Goal: Task Accomplishment & Management: Complete application form

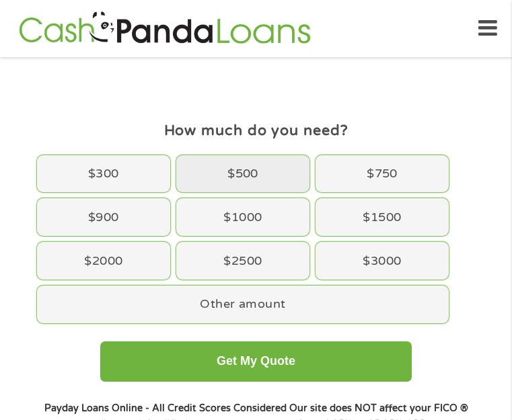
click at [269, 185] on div "$500" at bounding box center [242, 174] width 133 height 38
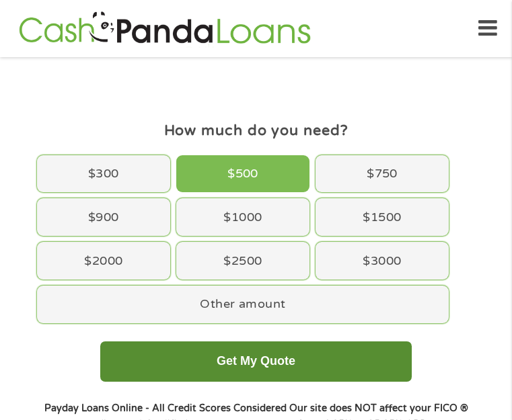
click at [281, 362] on button "Get My Quote" at bounding box center [255, 362] width 311 height 40
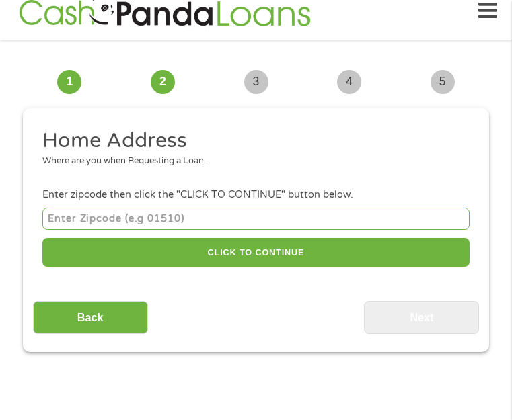
click at [111, 230] on input "number" at bounding box center [255, 219] width 427 height 22
type input "46368"
click at [226, 225] on div "46368 CLICK TO CONTINUE Please recheck your Zipcode, it seems to be Incorrect" at bounding box center [255, 238] width 427 height 67
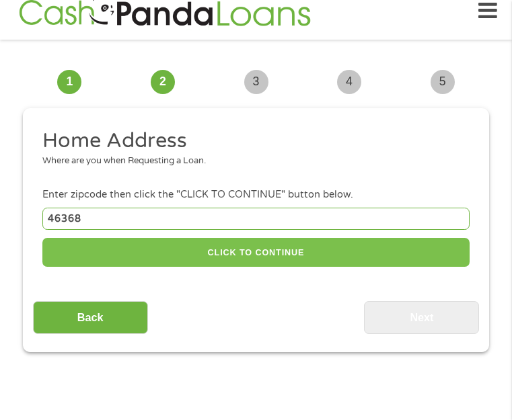
click at [223, 238] on button "CLICK TO CONTINUE" at bounding box center [255, 252] width 427 height 29
type input "46368"
type input "Portage"
select select "Indiana"
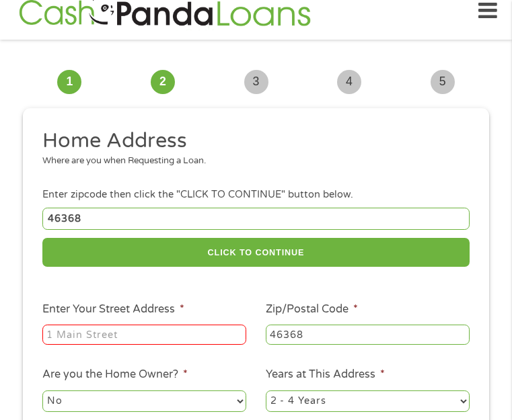
click at [163, 325] on input "Enter Your Street Address *" at bounding box center [144, 335] width 204 height 20
click at [86, 325] on input "Enter Your Street Address *" at bounding box center [144, 335] width 204 height 20
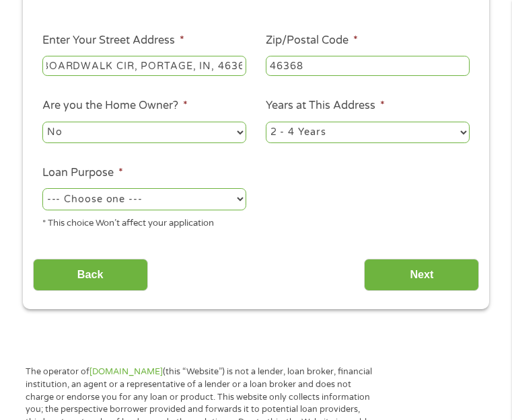
scroll to position [0, 46]
type input "1965 BOARDWALK CIR, PORTAGE, IN, 46368"
click at [168, 122] on select "No Yes" at bounding box center [144, 133] width 204 height 22
select select "yes"
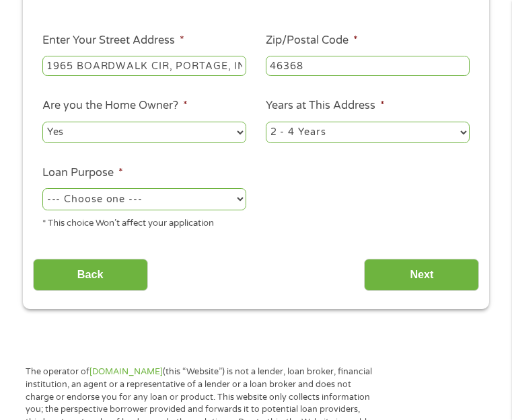
click at [42, 122] on select "No Yes" at bounding box center [144, 133] width 204 height 22
click at [309, 122] on select "1 Year or less 1 - 2 Years 2 - 4 Years Over 4 Years" at bounding box center [368, 133] width 204 height 22
select select "60months"
click at [266, 122] on select "1 Year or less 1 - 2 Years 2 - 4 Years Over 4 Years" at bounding box center [368, 133] width 204 height 22
click at [140, 188] on select "--- Choose one --- Pay Bills Debt Consolidation Home Improvement Major Purchase…" at bounding box center [144, 199] width 204 height 22
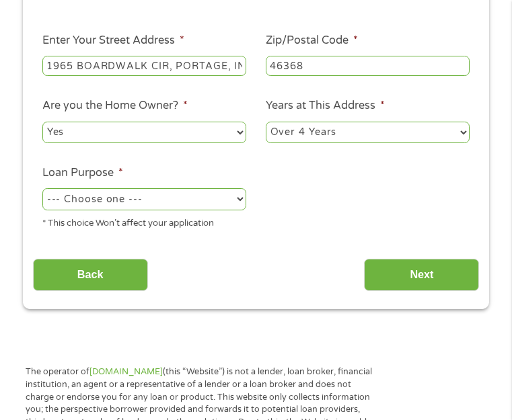
click at [101, 366] on p "The operator of Cashpandaloans.com (this “Website”) is not a lender, loan broke…" at bounding box center [201, 404] width 350 height 76
click at [124, 188] on select "--- Choose one --- Pay Bills Debt Consolidation Home Improvement Major Purchase…" at bounding box center [144, 199] width 204 height 22
select select "other"
click at [42, 188] on select "--- Choose one --- Pay Bills Debt Consolidation Home Improvement Major Purchase…" at bounding box center [144, 199] width 204 height 22
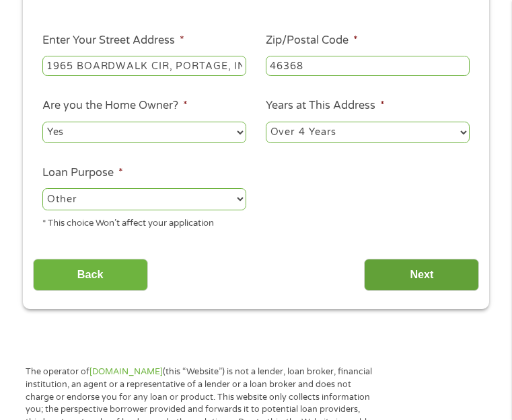
click at [410, 259] on input "Next" at bounding box center [421, 275] width 115 height 33
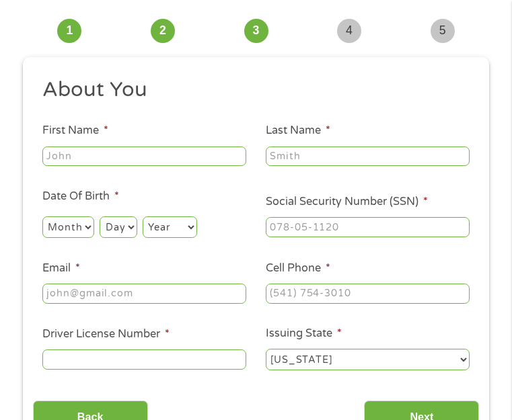
scroll to position [17, 0]
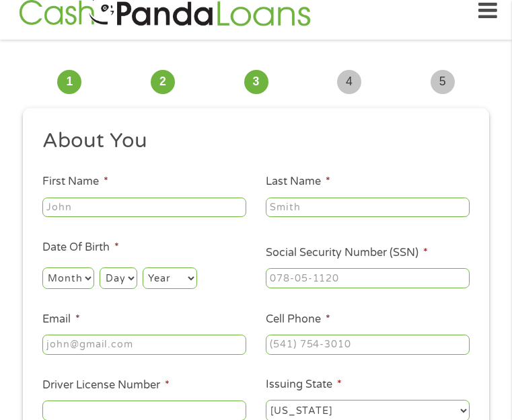
click at [167, 218] on input "First Name *" at bounding box center [144, 208] width 204 height 20
click at [200, 218] on input "First Name *" at bounding box center [144, 208] width 204 height 20
type input "Christine"
click at [376, 218] on input "Last Name *" at bounding box center [368, 208] width 204 height 20
click at [390, 218] on input "Last Name *" at bounding box center [368, 208] width 204 height 20
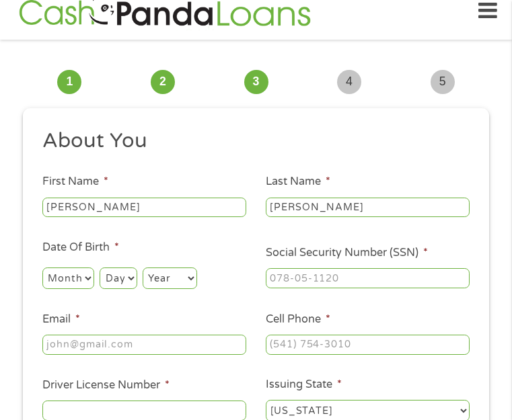
type input "Wright"
click at [75, 289] on select "Month 1 2 3 4 5 6 7 8 9 10 11 12" at bounding box center [68, 279] width 52 height 22
select select "7"
click at [42, 287] on select "Month 1 2 3 4 5 6 7 8 9 10 11 12" at bounding box center [68, 279] width 52 height 22
click at [124, 289] on select "Day 1 2 3 4 5 6 7 8 9 10 11 12 13 14 15 16 17 18 19 20 21 22 23 24 25 26 27 28 …" at bounding box center [118, 279] width 37 height 22
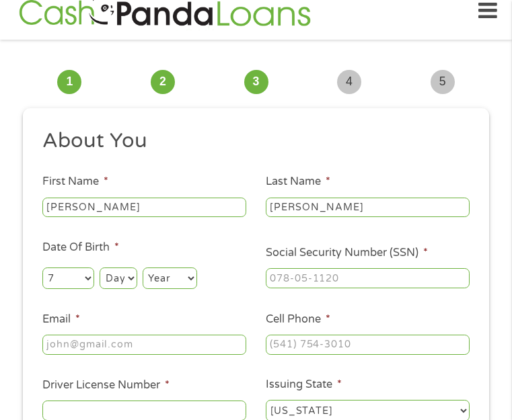
select select "15"
click at [100, 287] on select "Day 1 2 3 4 5 6 7 8 9 10 11 12 13 14 15 16 17 18 19 20 21 22 23 24 25 26 27 28 …" at bounding box center [118, 279] width 37 height 22
click at [155, 289] on select "Year 2007 2006 2005 2004 2003 2002 2001 2000 1999 1998 1997 1996 1995 1994 1993…" at bounding box center [170, 279] width 54 height 22
select select "1980"
click at [143, 287] on select "Year 2007 2006 2005 2004 2003 2002 2001 2000 1999 1998 1997 1996 1995 1994 1993…" at bounding box center [170, 279] width 54 height 22
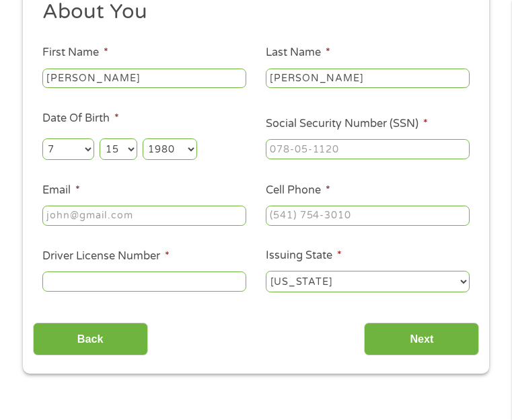
scroll to position [152, 0]
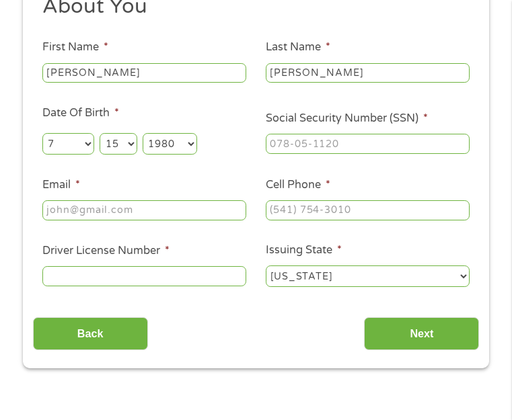
click at [149, 221] on input "Email *" at bounding box center [144, 210] width 204 height 20
click at [202, 221] on input "Email *" at bounding box center [144, 210] width 204 height 20
type input "candc6808@gmail.com"
type input "(___) ___-____"
click at [349, 221] on input "(___) ___-____" at bounding box center [368, 210] width 204 height 20
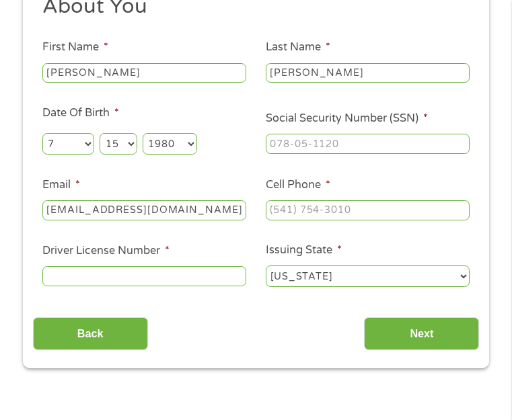
click at [359, 221] on input "Cell Phone *" at bounding box center [368, 210] width 204 height 20
drag, startPoint x: 359, startPoint y: 223, endPoint x: 275, endPoint y: 228, distance: 84.2
click at [275, 221] on input "(___) ___-____" at bounding box center [368, 210] width 204 height 20
paste input "2"
type input "(219) 455-9034"
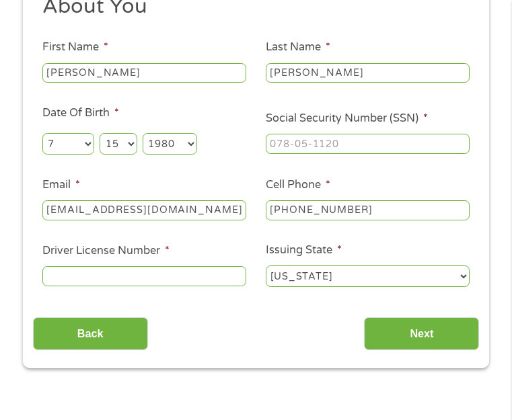
drag, startPoint x: 301, startPoint y: 168, endPoint x: 291, endPoint y: 171, distance: 11.1
click at [301, 154] on input "Social Security Number (SSN) *" at bounding box center [368, 144] width 204 height 20
drag, startPoint x: 279, startPoint y: 165, endPoint x: 270, endPoint y: 165, distance: 9.4
click at [270, 154] on input "___-__-____" at bounding box center [368, 144] width 204 height 20
type input "306-86-4280"
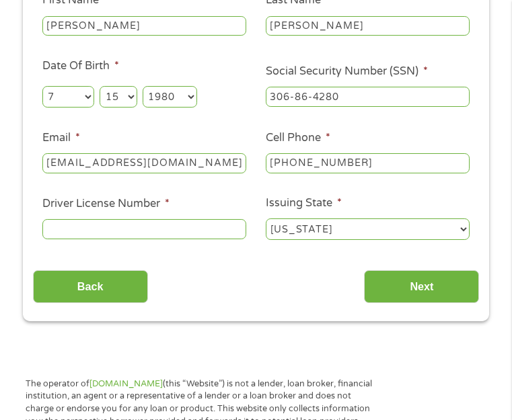
scroll to position [287, 0]
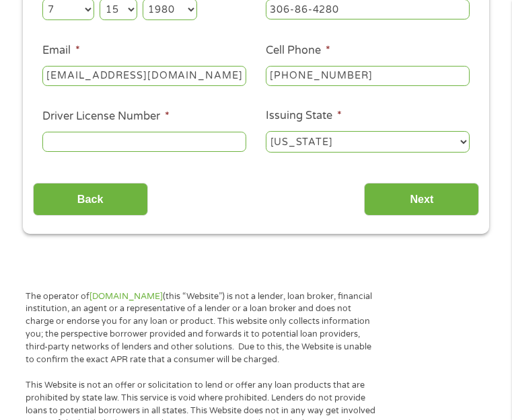
click at [165, 152] on input "Driver License Number *" at bounding box center [144, 142] width 204 height 20
click at [183, 152] on input "Driver License Number *" at bounding box center [144, 142] width 204 height 20
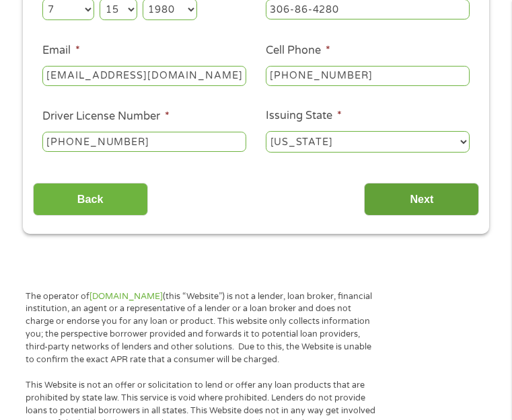
type input "8042-48-8444"
click at [410, 216] on input "Next" at bounding box center [421, 199] width 115 height 33
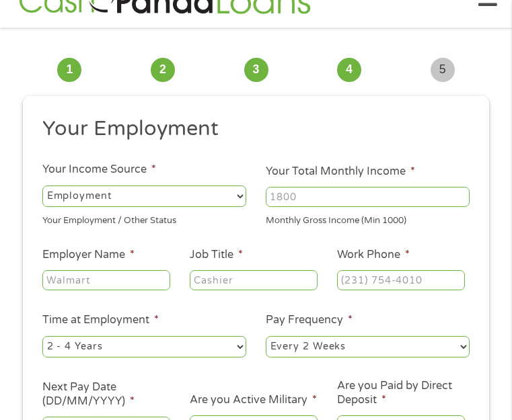
scroll to position [17, 0]
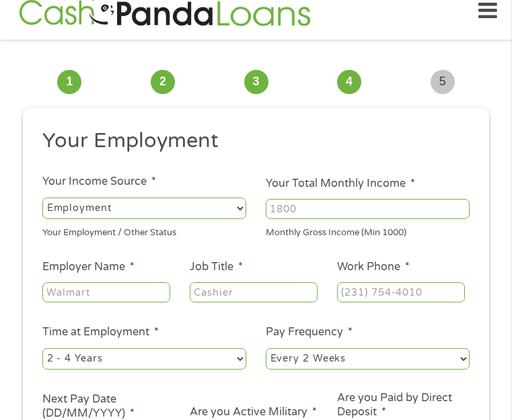
click at [350, 191] on label "Your Total Monthly Income *" at bounding box center [340, 184] width 149 height 14
click at [350, 209] on input "Your Total Monthly Income *" at bounding box center [368, 209] width 204 height 20
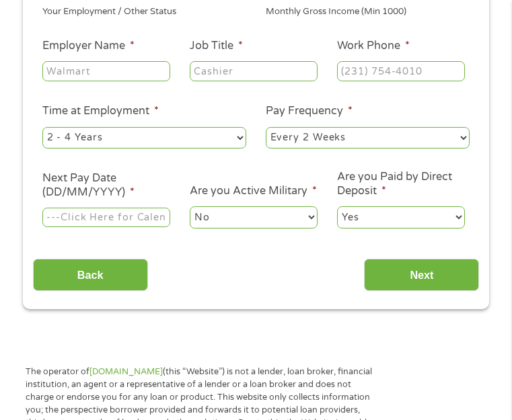
scroll to position [152, 0]
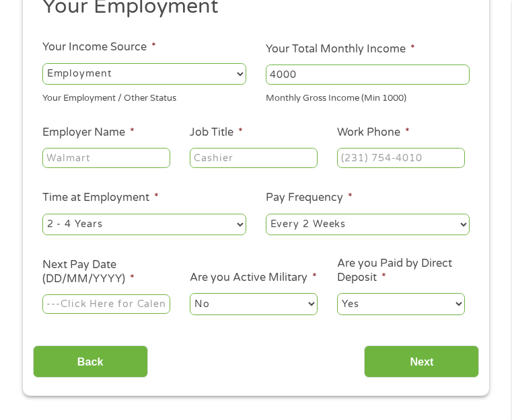
type input "4000"
click at [72, 171] on div at bounding box center [106, 158] width 128 height 25
click at [77, 168] on input "Employer Name *" at bounding box center [106, 158] width 128 height 20
type input "St. Mary Medical Center"
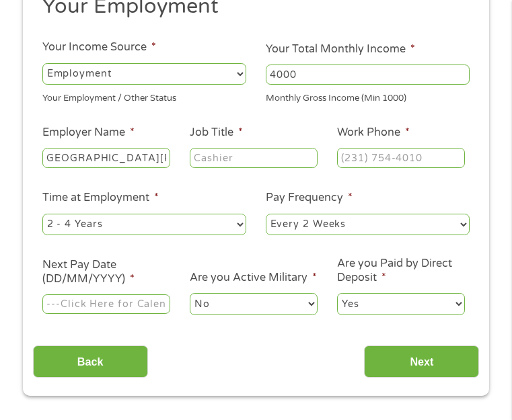
click at [239, 168] on input "Job Title *" at bounding box center [254, 158] width 128 height 20
type input "SURGEON"
type input "(___) ___-____"
click at [399, 168] on input "(___) ___-____" at bounding box center [401, 158] width 128 height 20
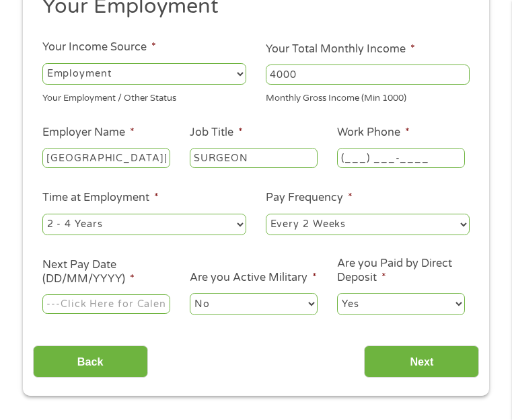
click at [431, 168] on input "(___) ___-____" at bounding box center [401, 158] width 128 height 20
drag, startPoint x: 431, startPoint y: 174, endPoint x: 347, endPoint y: 170, distance: 83.5
click at [347, 168] on input "(___) ___-____" at bounding box center [401, 158] width 128 height 20
type input "(219) 942-0551"
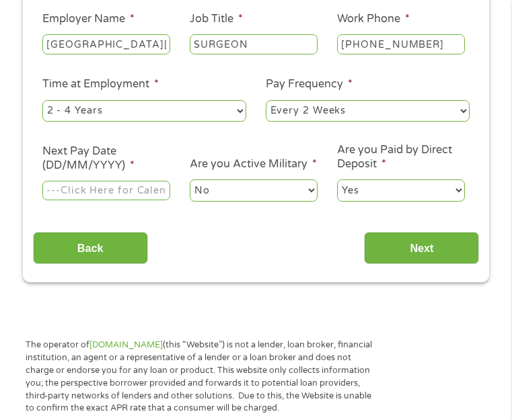
scroll to position [287, 0]
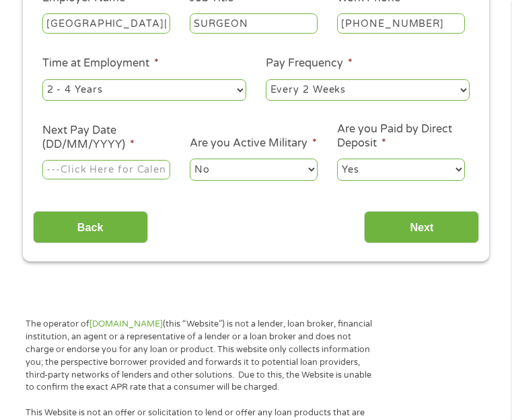
click at [359, 101] on select "--- Choose one --- Every 2 Weeks Every Week Monthly Semi-Monthly" at bounding box center [368, 90] width 204 height 22
select select "weekly"
click at [266, 98] on select "--- Choose one --- Every 2 Weeks Every Week Monthly Semi-Monthly" at bounding box center [368, 90] width 204 height 22
click at [147, 101] on select "--- Choose one --- 1 Year or less 1 - 2 Years 2 - 4 Years Over 4 Years" at bounding box center [144, 90] width 204 height 22
select select "60months"
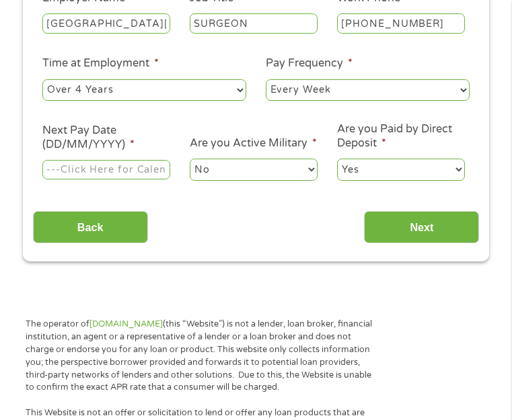
click at [42, 98] on select "--- Choose one --- 1 Year or less 1 - 2 Years 2 - 4 Years Over 4 Years" at bounding box center [144, 90] width 204 height 22
click at [126, 180] on input "Next Pay Date (DD/MM/YYYY) *" at bounding box center [106, 170] width 128 height 20
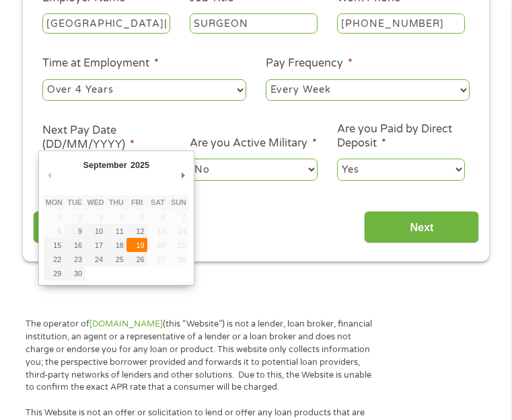
type input "19/09/2025"
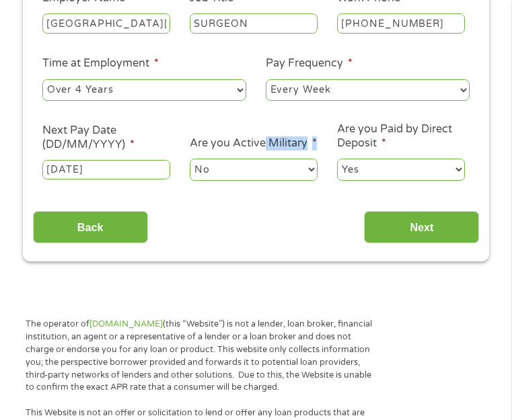
click at [262, 170] on li "Are you Active Military * No Yes" at bounding box center [253, 159] width 147 height 48
click at [364, 180] on select "Yes No" at bounding box center [401, 170] width 128 height 22
click at [323, 244] on div "Back Next" at bounding box center [256, 222] width 447 height 42
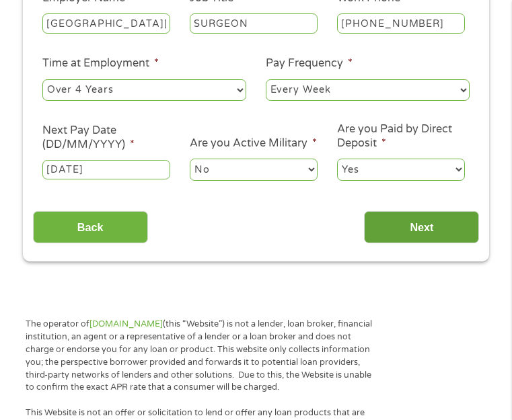
click at [432, 244] on input "Next" at bounding box center [421, 227] width 115 height 33
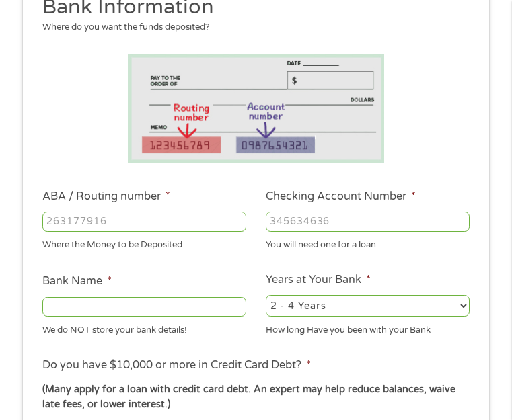
scroll to position [152, 0]
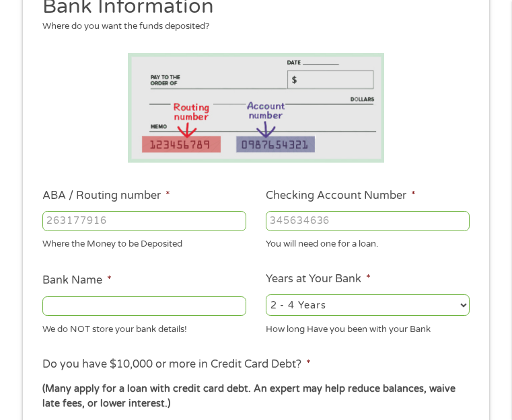
click at [172, 231] on input "ABA / Routing number *" at bounding box center [144, 221] width 204 height 20
type input "231372691"
type input "SANTANDER"
type input "231372691"
click at [363, 231] on input "Checking Account Number *" at bounding box center [368, 221] width 204 height 20
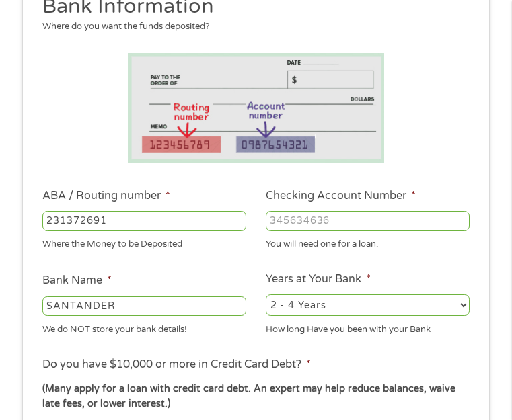
click at [359, 231] on input "Checking Account Number *" at bounding box center [368, 221] width 204 height 20
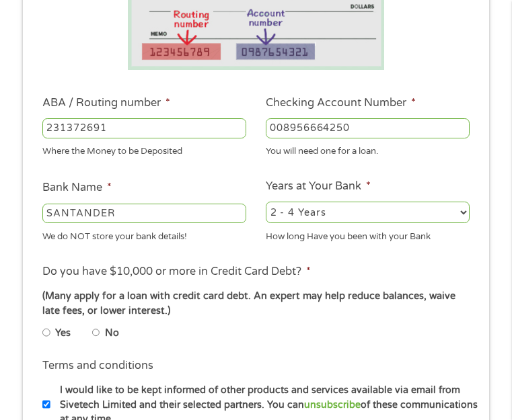
scroll to position [287, 0]
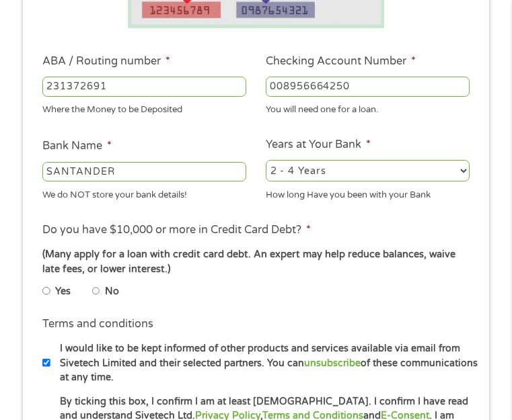
type input "008956664250"
click at [97, 299] on input "No" at bounding box center [96, 291] width 8 height 16
radio input "true"
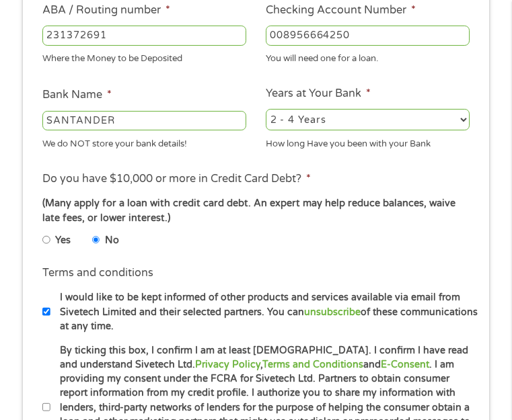
scroll to position [556, 0]
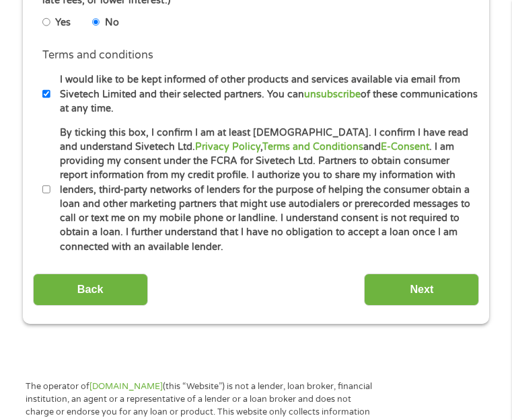
click at [46, 198] on input "By ticking this box, I confirm I am at least 18 years old. I confirm I have rea…" at bounding box center [46, 190] width 8 height 16
checkbox input "true"
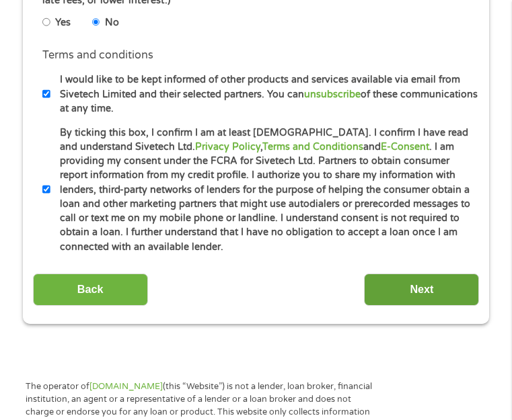
click at [406, 302] on input "Next" at bounding box center [421, 290] width 115 height 33
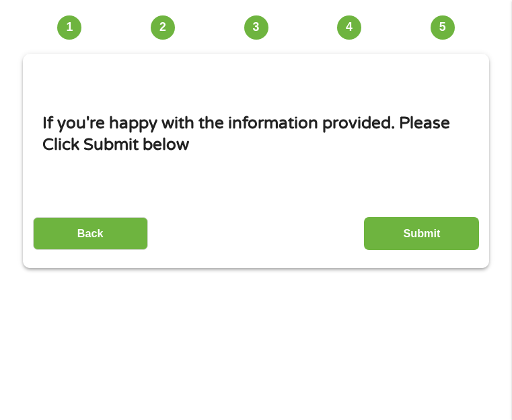
scroll to position [17, 0]
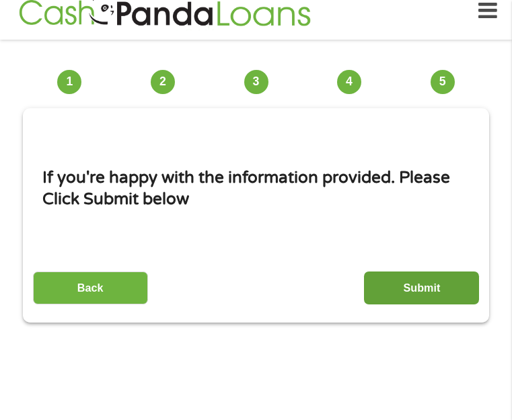
click at [423, 305] on input "Submit" at bounding box center [421, 288] width 115 height 33
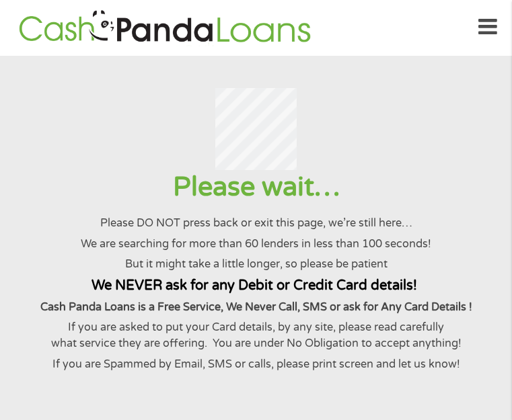
scroll to position [0, 0]
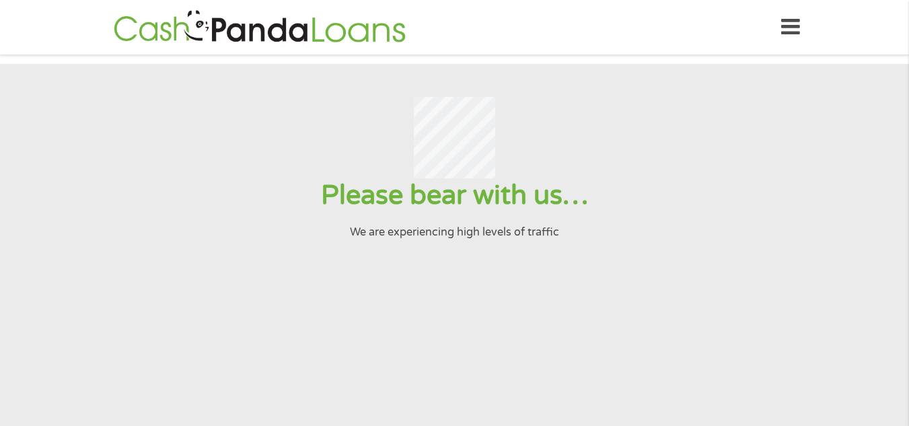
click at [681, 322] on input "Submit" at bounding box center [738, 338] width 115 height 33
